Goal: Find specific page/section: Find specific page/section

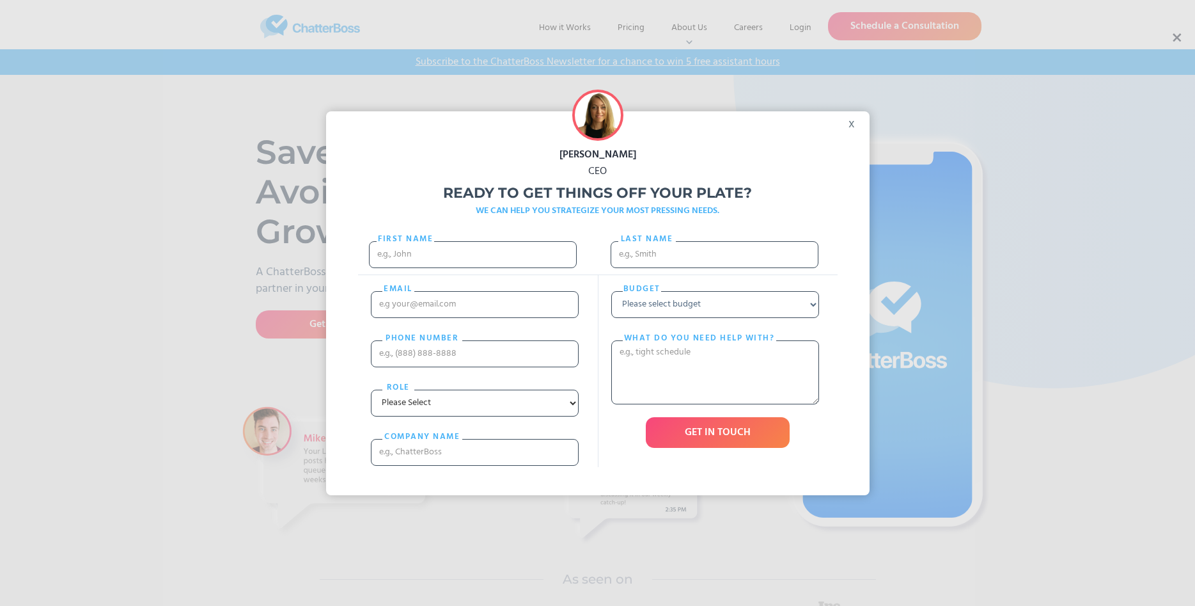
click at [853, 123] on div "x" at bounding box center [855, 120] width 29 height 19
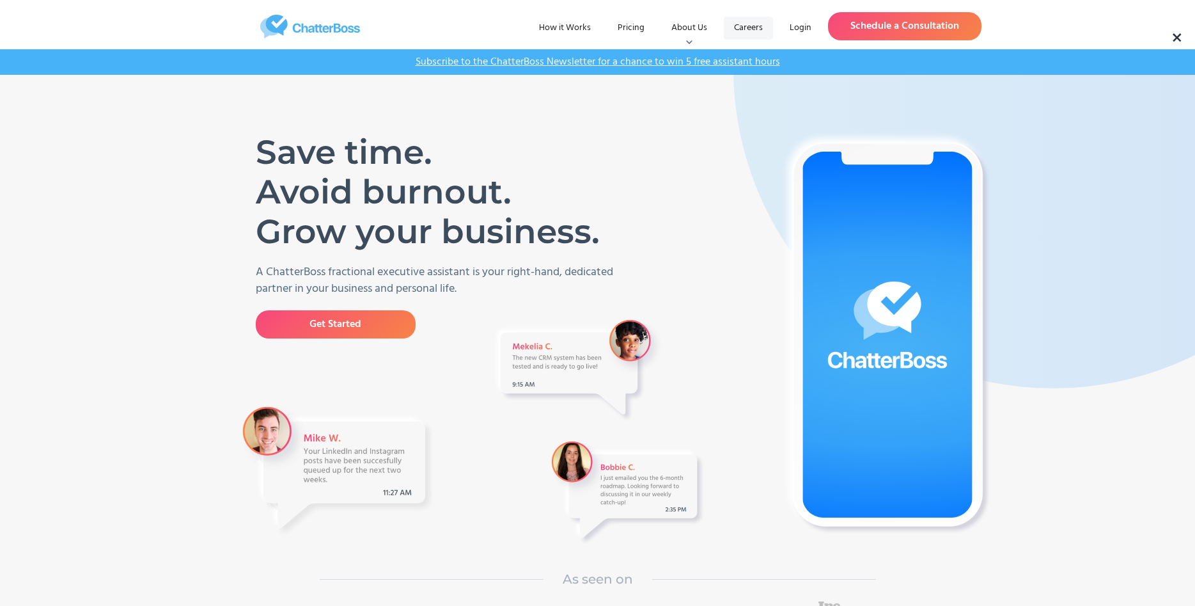
click at [752, 26] on link "Careers" at bounding box center [748, 28] width 49 height 23
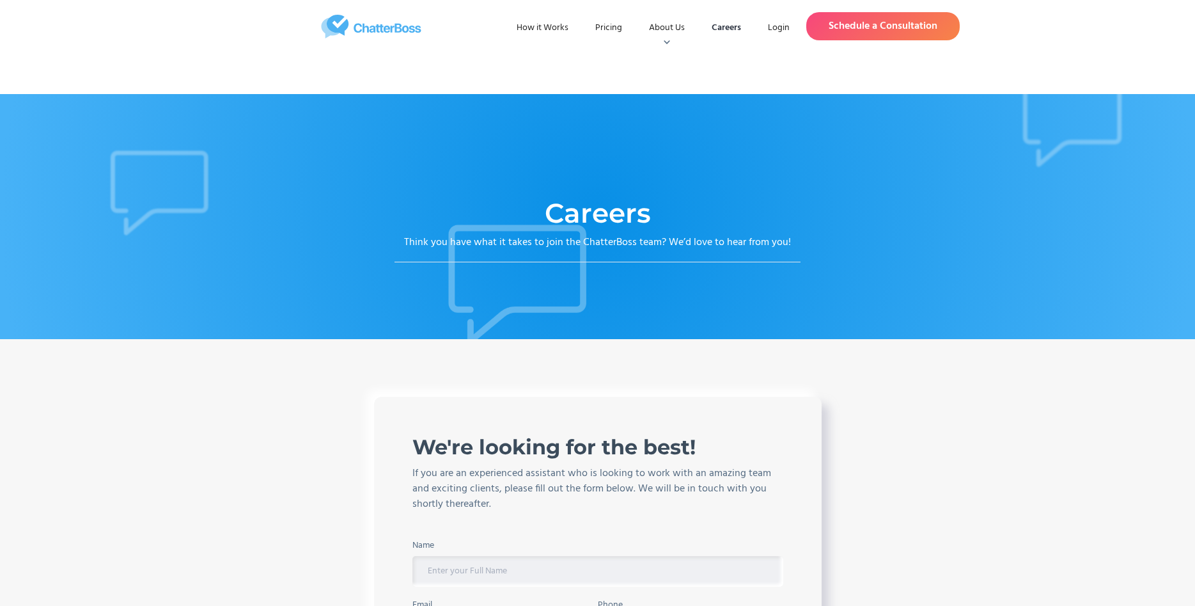
scroll to position [285, 0]
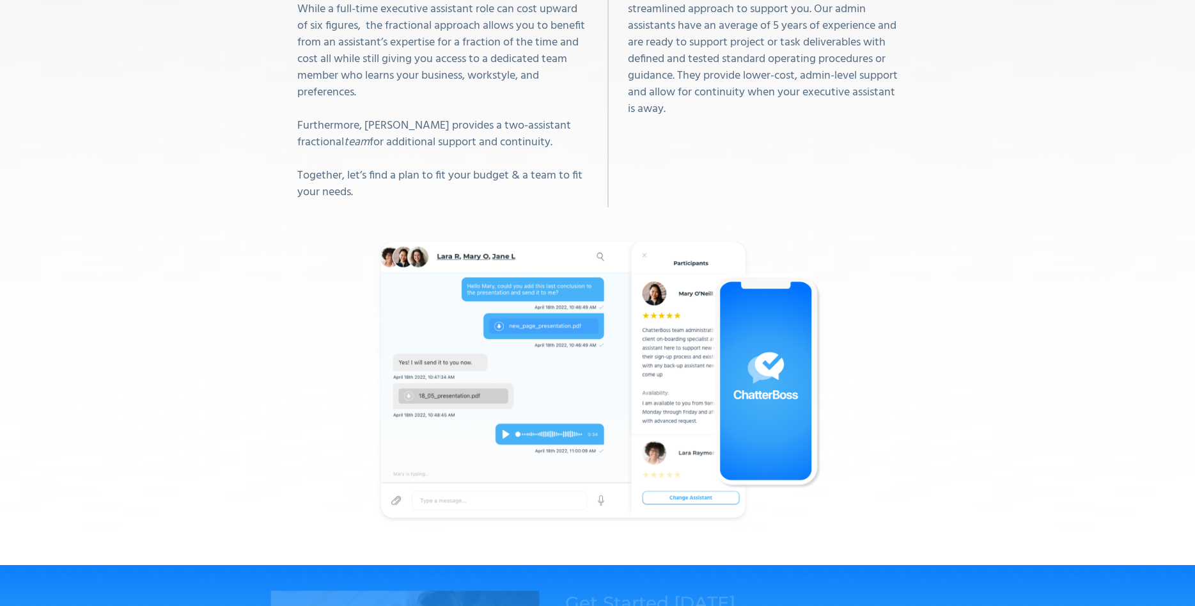
scroll to position [4245, 0]
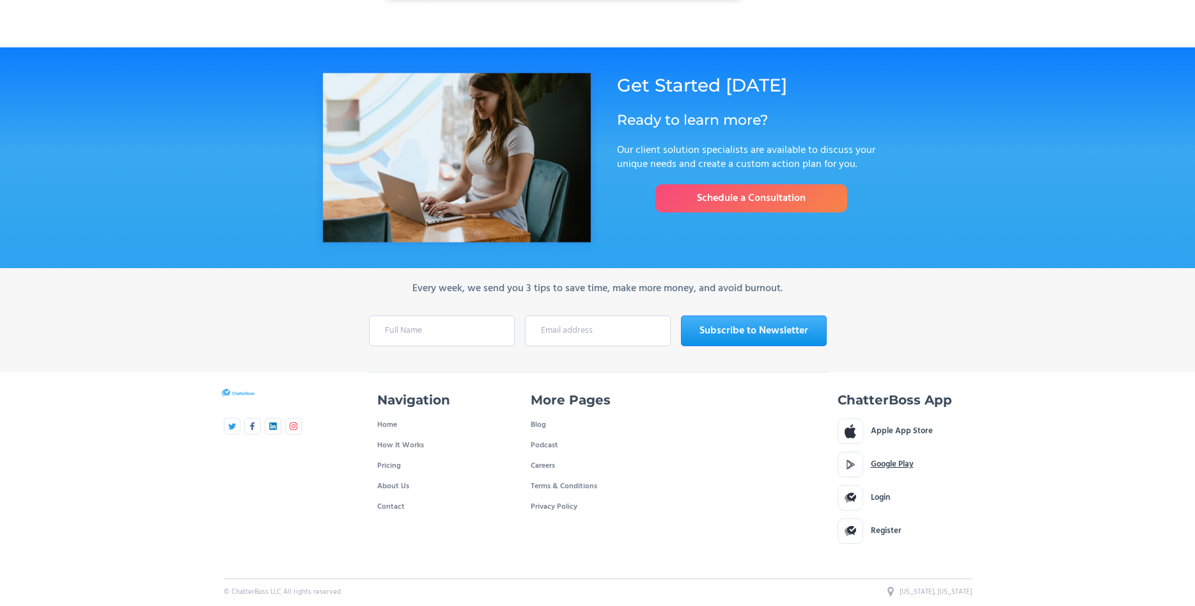
click at [874, 464] on div "Google Play" at bounding box center [892, 464] width 43 height 13
